Goal: Information Seeking & Learning: Learn about a topic

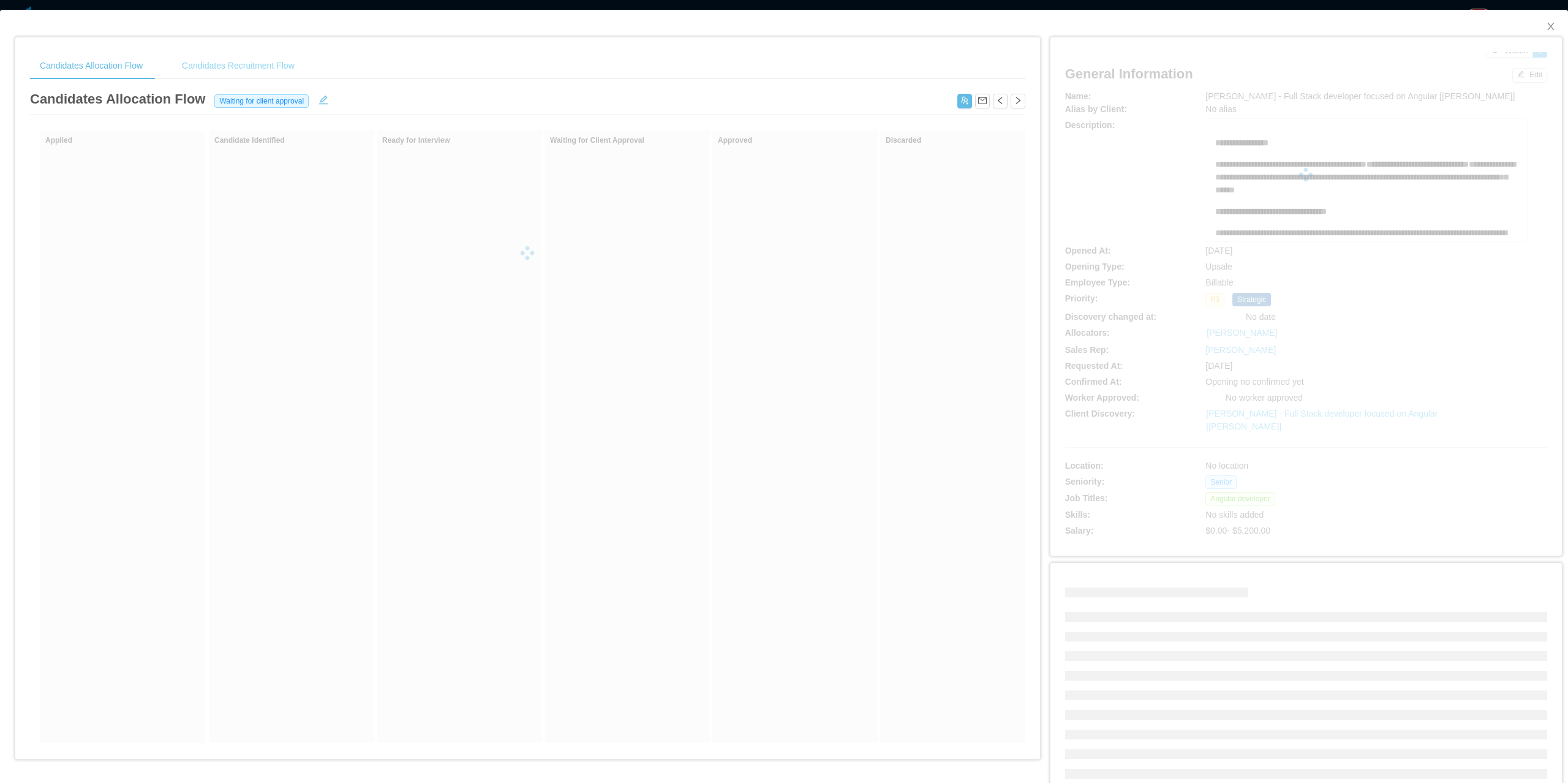
click at [281, 72] on div "Candidates Recruitment Flow" at bounding box center [238, 66] width 133 height 28
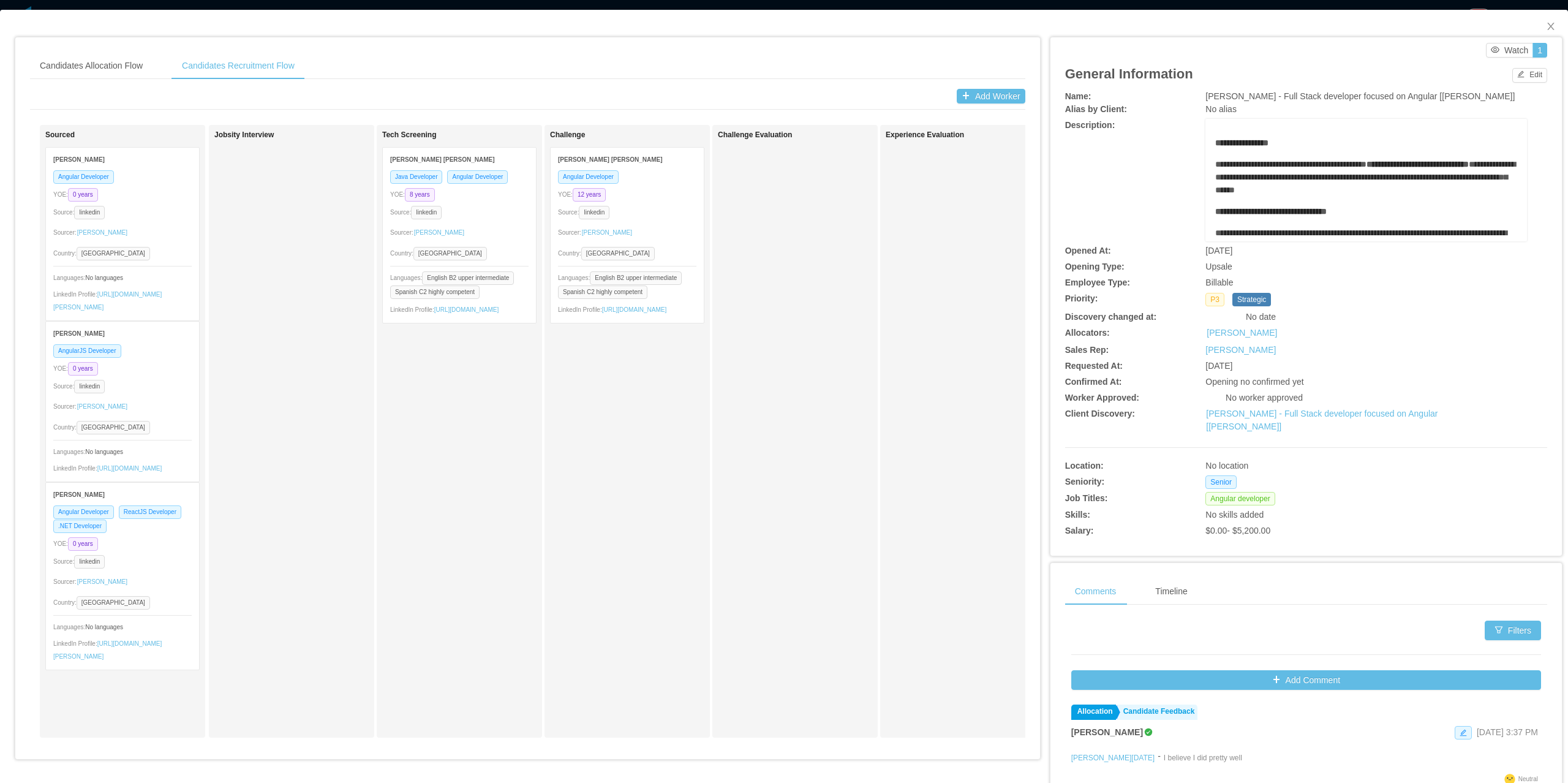
click at [469, 226] on div "Sourcer: [PERSON_NAME]" at bounding box center [460, 233] width 139 height 20
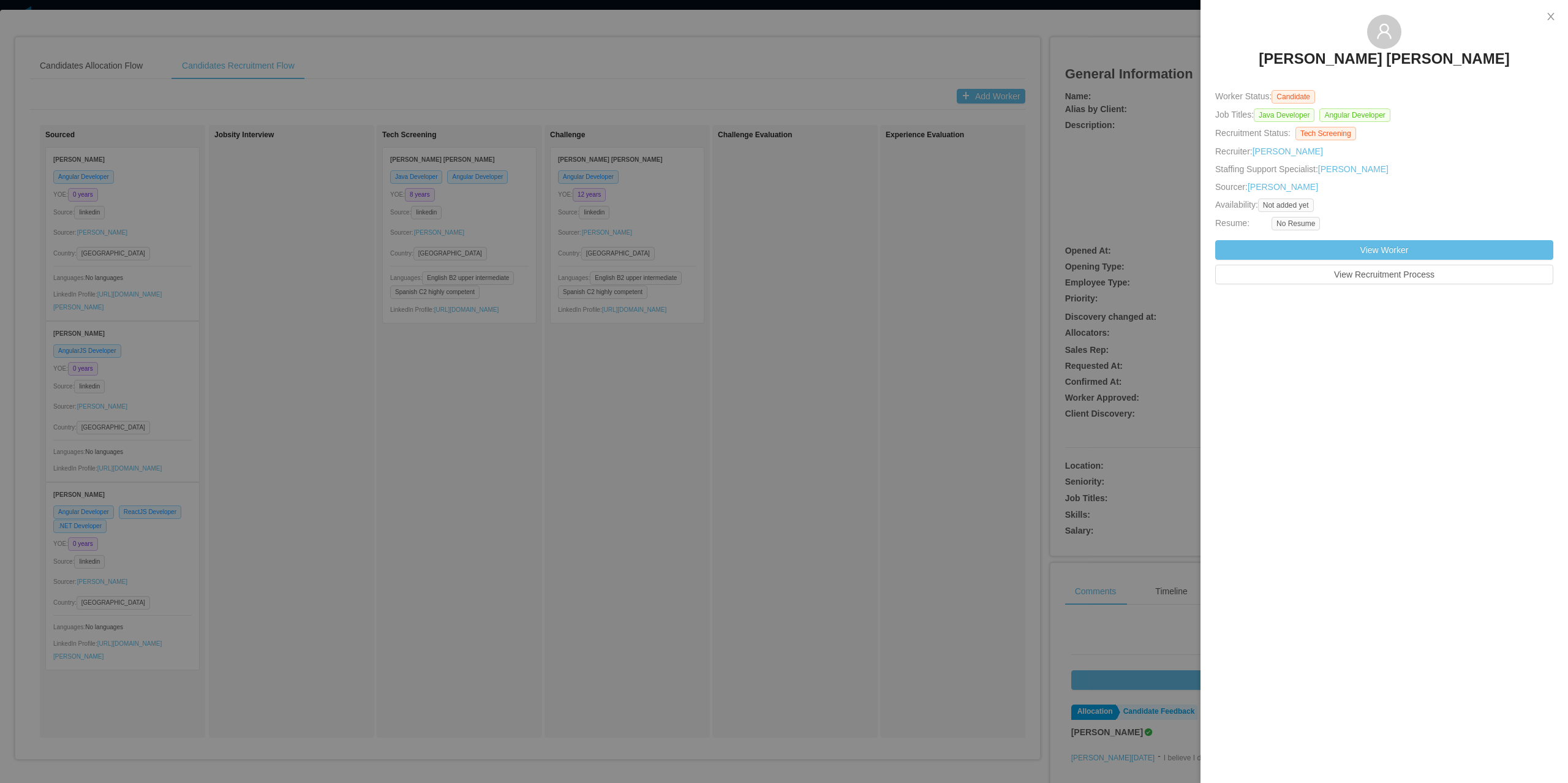
click at [622, 218] on div at bounding box center [784, 392] width 1568 height 783
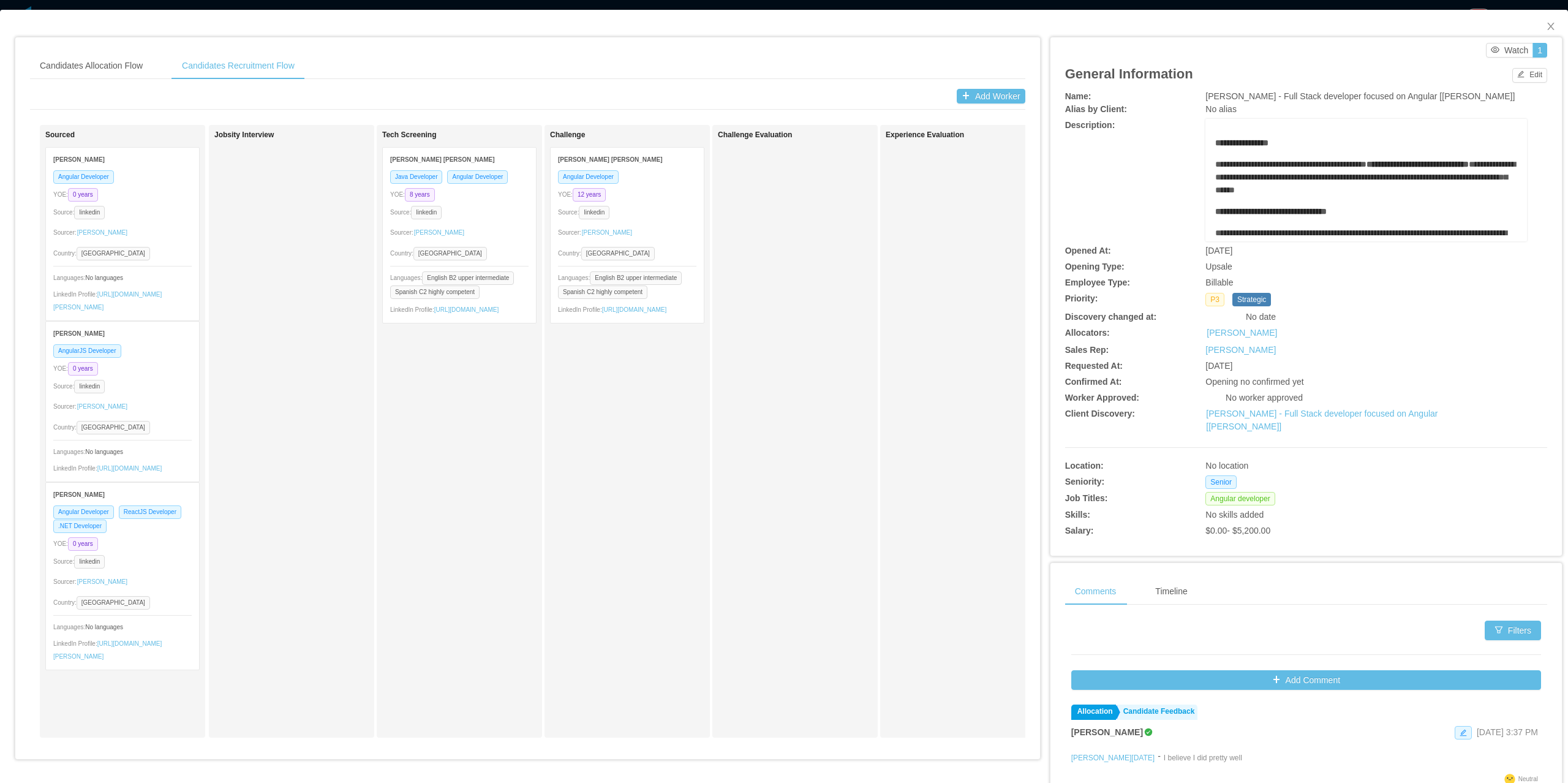
click at [640, 219] on div "Angular Developer YOE: 12 years Source: linkedin Sourcer: [PERSON_NAME] Country…" at bounding box center [628, 246] width 153 height 153
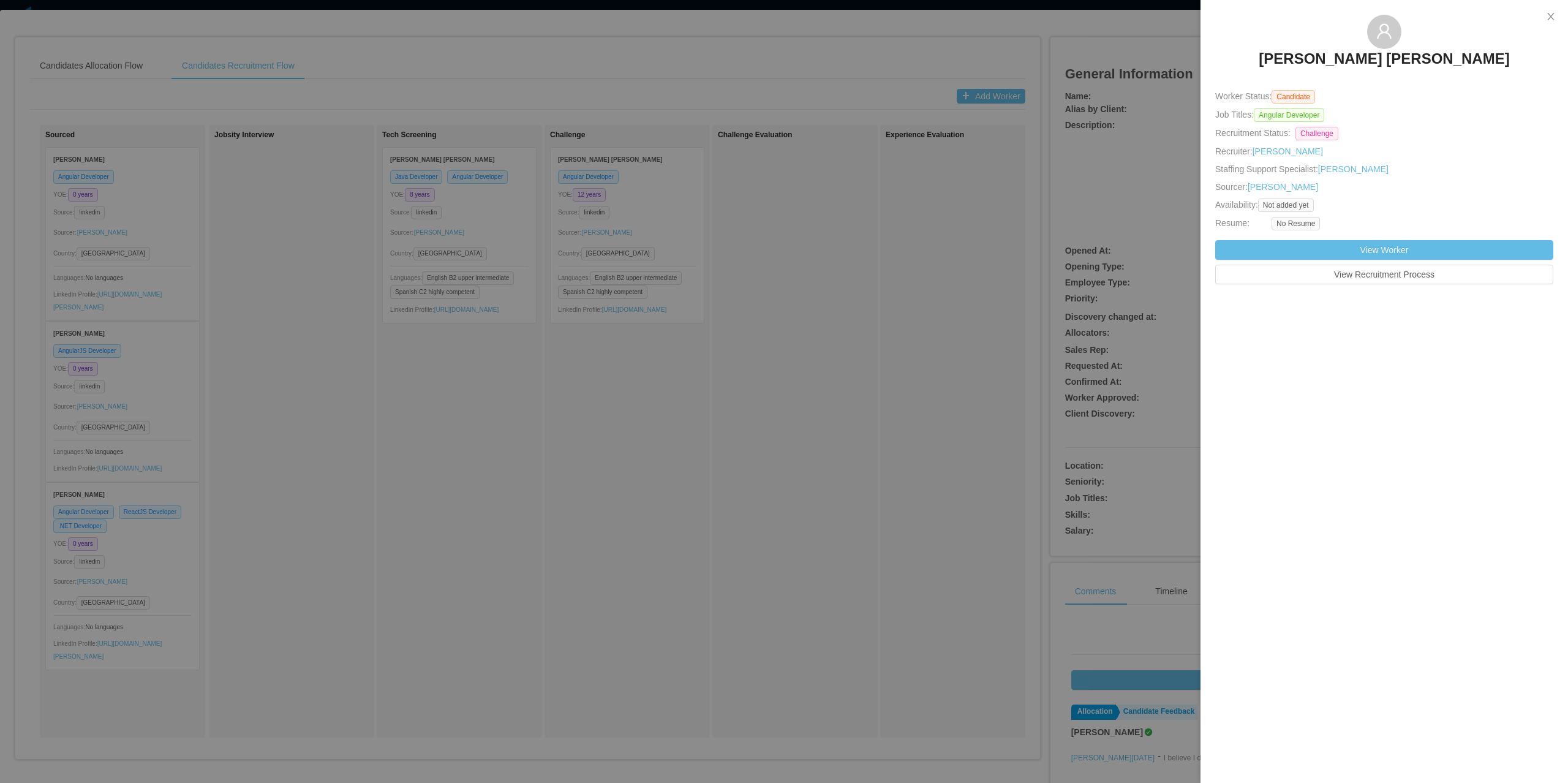
click at [648, 222] on div at bounding box center [784, 392] width 1568 height 783
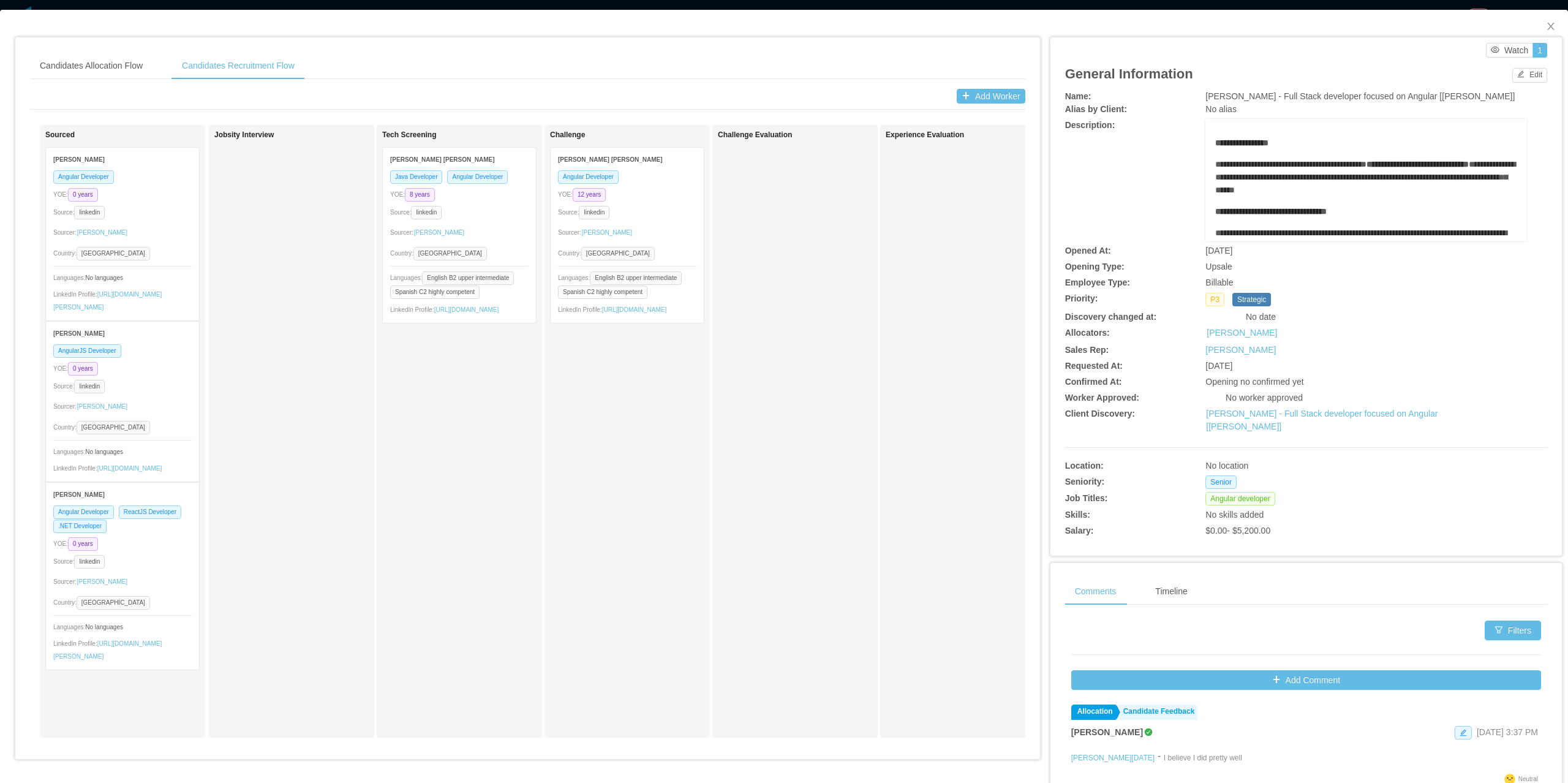
click at [648, 222] on div "Angular Developer YOE: 12 years Source: linkedin Sourcer: [PERSON_NAME] Country…" at bounding box center [628, 246] width 153 height 153
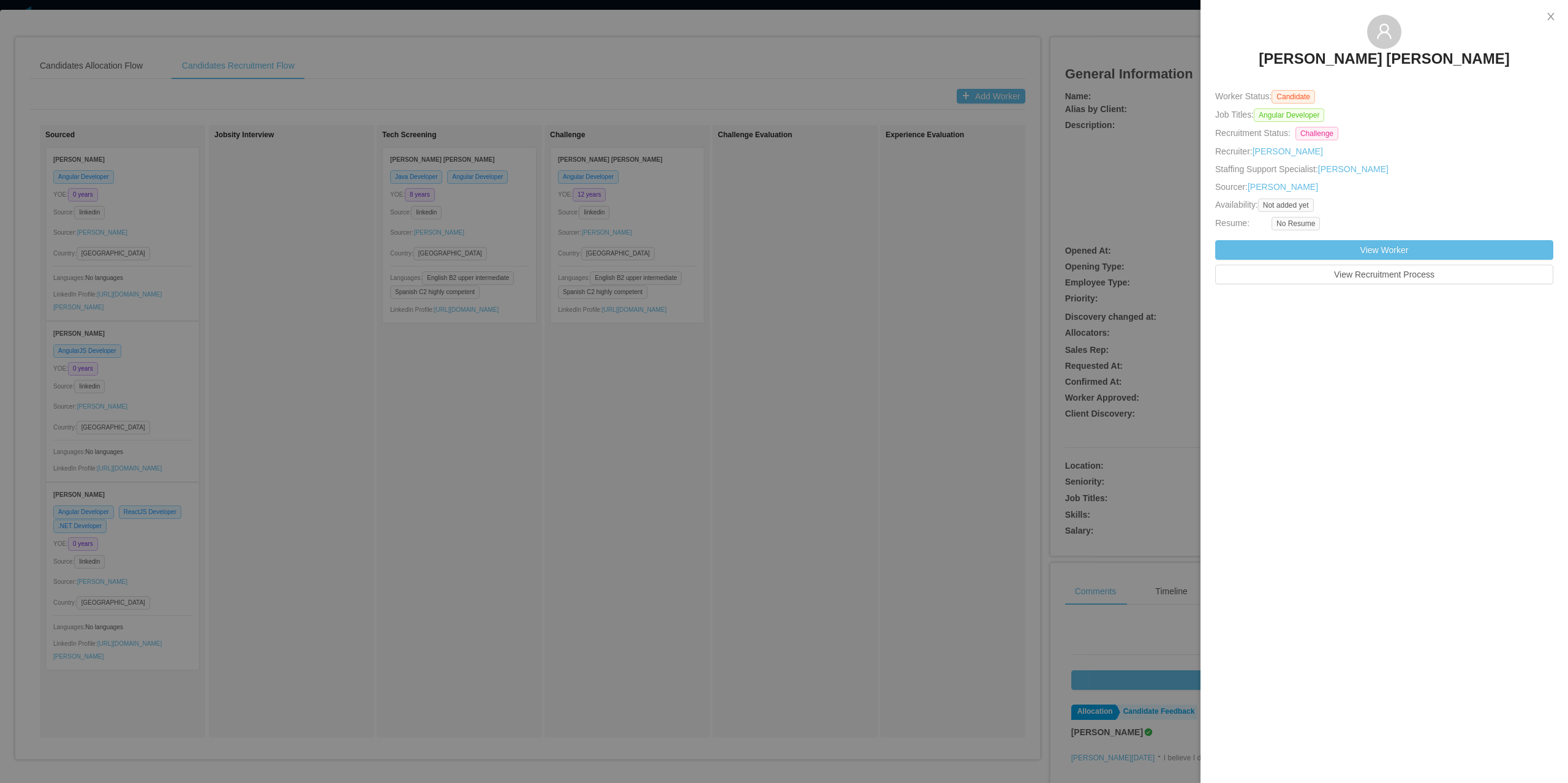
click at [1040, 329] on div at bounding box center [784, 392] width 1568 height 783
